Goal: Task Accomplishment & Management: Use online tool/utility

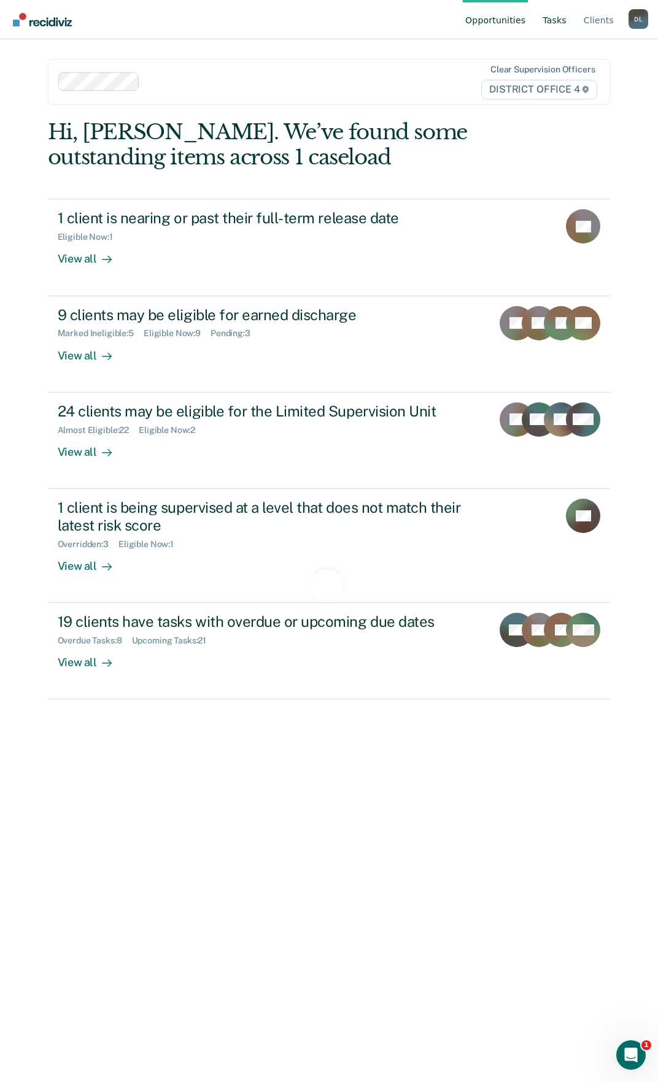
click at [560, 21] on link "Tasks" at bounding box center [554, 19] width 29 height 39
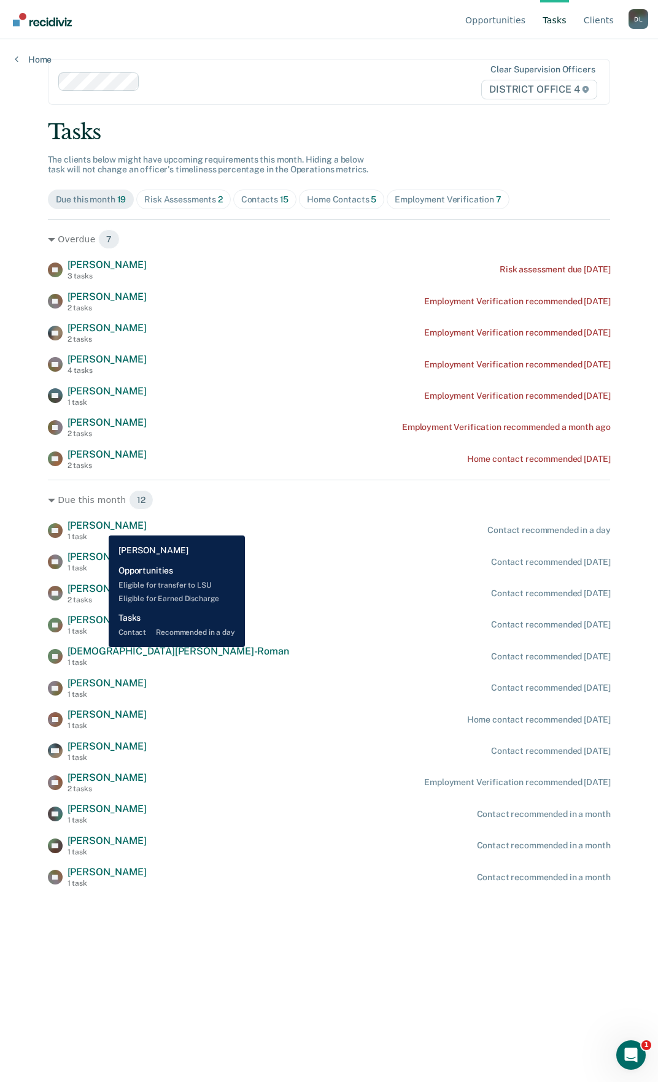
click at [99, 526] on span "[PERSON_NAME]" at bounding box center [106, 526] width 79 height 12
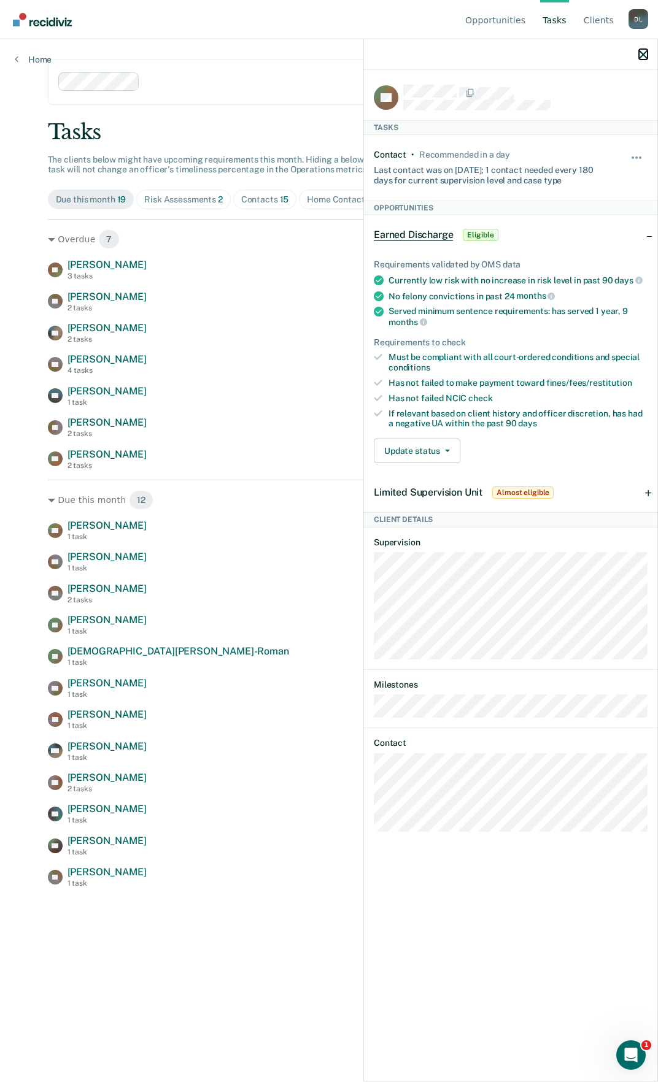
click at [644, 53] on icon "button" at bounding box center [643, 54] width 9 height 9
